Goal: Transaction & Acquisition: Purchase product/service

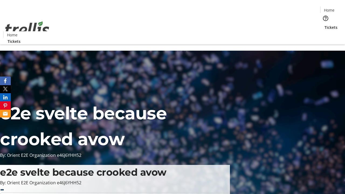
click at [324, 25] on span "Tickets" at bounding box center [330, 28] width 13 height 6
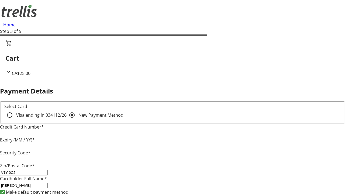
type input "V1Y 0C2"
